Goal: Download file/media

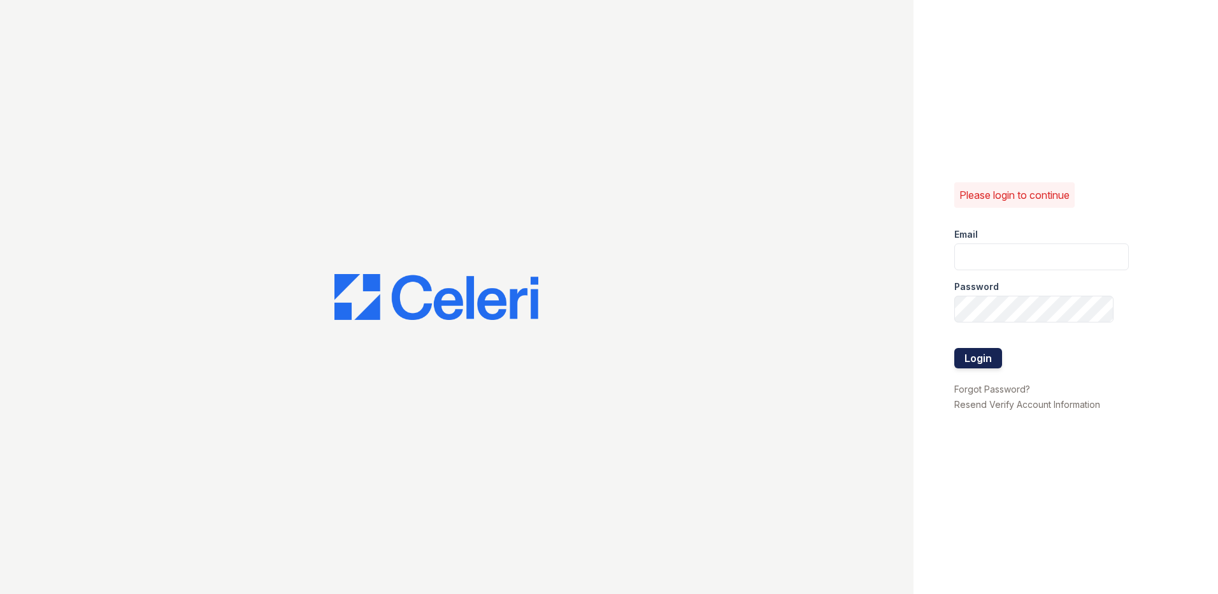
type input "[EMAIL_ADDRESS][DOMAIN_NAME]"
click at [988, 359] on button "Login" at bounding box center [979, 358] width 48 height 20
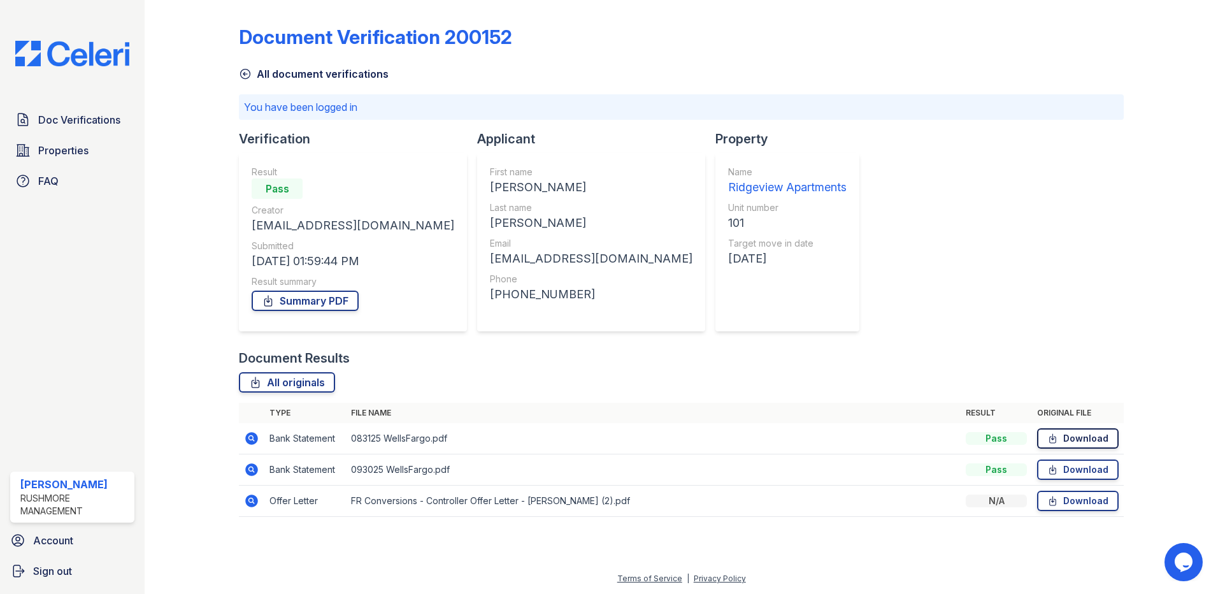
click at [1077, 435] on link "Download" at bounding box center [1078, 438] width 82 height 20
click at [1071, 461] on link "Download" at bounding box center [1078, 469] width 82 height 20
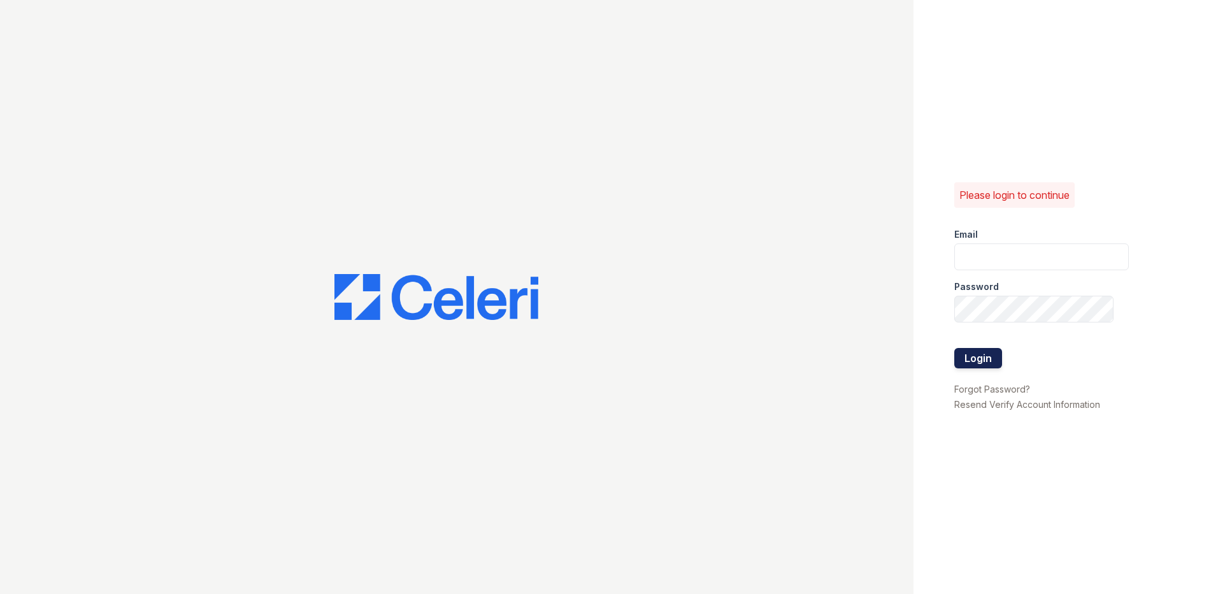
type input "mshapiro@rushmoremgmt.com"
click at [979, 358] on button "Login" at bounding box center [979, 358] width 48 height 20
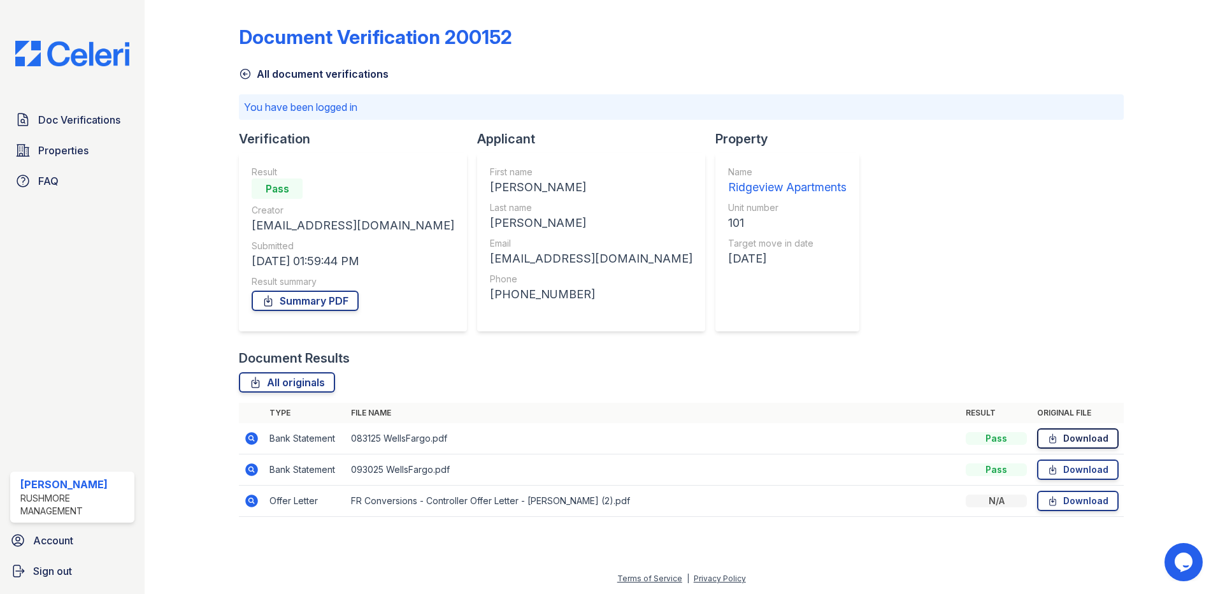
click at [1074, 436] on link "Download" at bounding box center [1078, 438] width 82 height 20
click at [1072, 502] on link "Download" at bounding box center [1078, 501] width 82 height 20
